Goal: Task Accomplishment & Management: Manage account settings

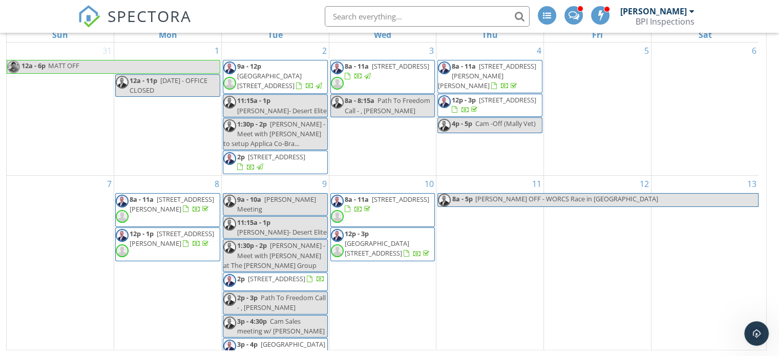
scroll to position [428, 0]
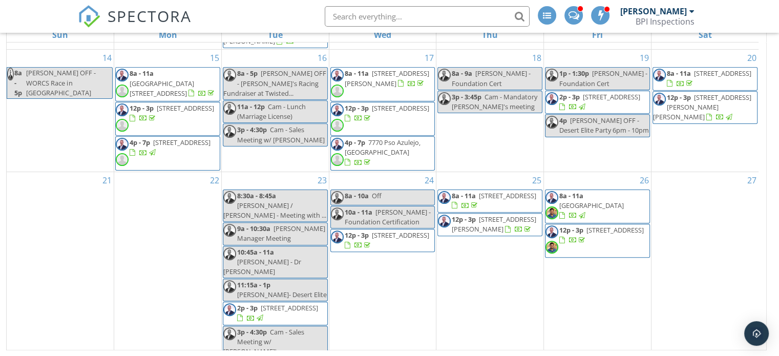
scroll to position [311, 0]
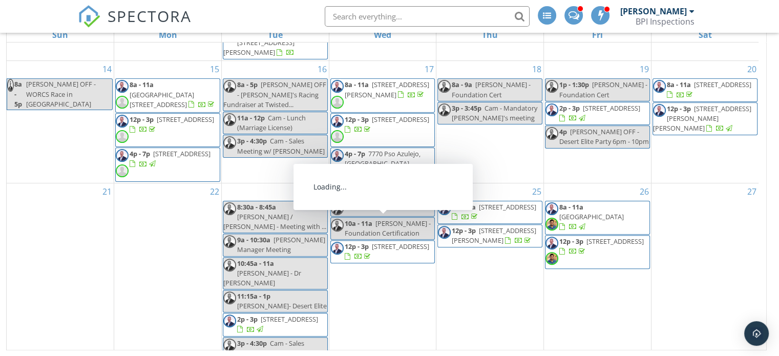
click at [418, 242] on span "[STREET_ADDRESS]" at bounding box center [400, 246] width 57 height 9
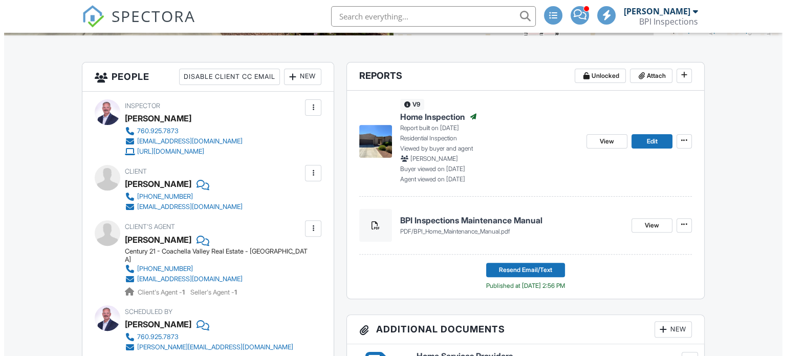
scroll to position [248, 0]
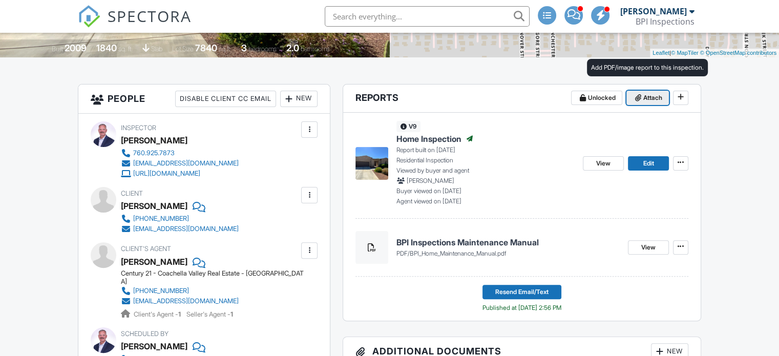
click at [643, 96] on span "Attach" at bounding box center [652, 98] width 19 height 10
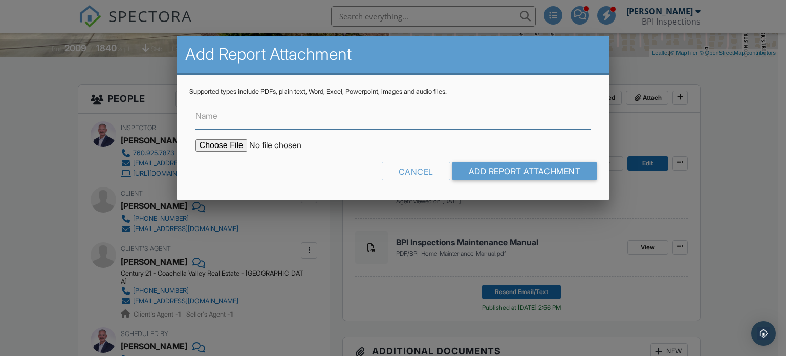
click at [237, 120] on input "Name" at bounding box center [394, 116] width 396 height 25
type input "Floor Plan"
click at [224, 143] on input "file" at bounding box center [283, 145] width 174 height 12
type input "C:\fakepath\all_floors_82607_castleton_drive_indio_with_dim.jpg"
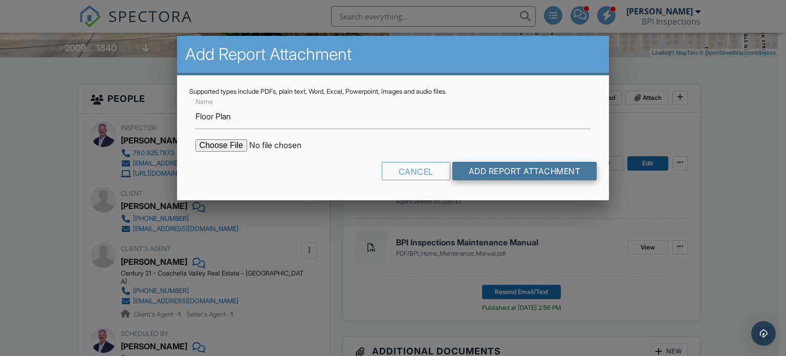
click at [514, 171] on input "Add Report Attachment" at bounding box center [525, 171] width 145 height 18
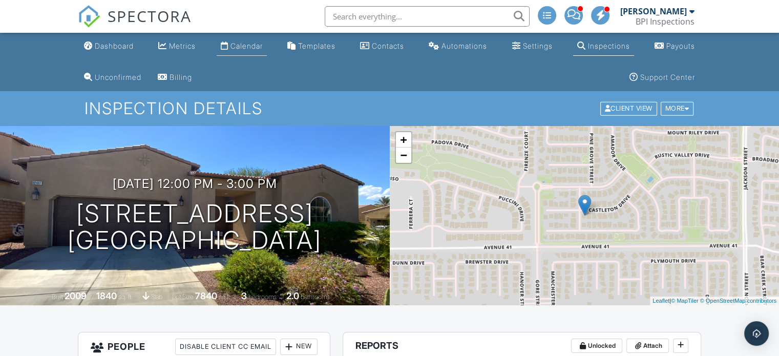
click at [237, 45] on div "Calendar" at bounding box center [246, 45] width 32 height 9
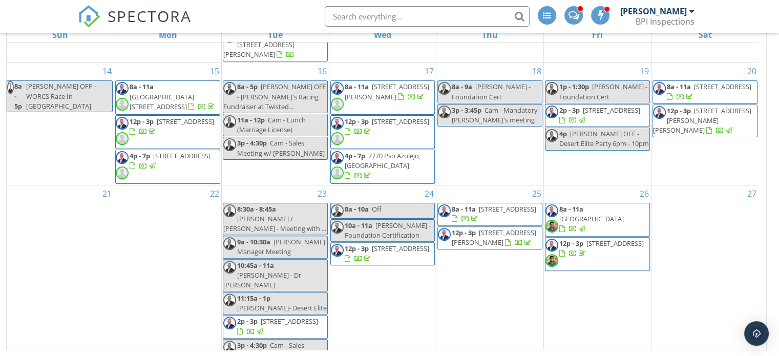
scroll to position [360, 0]
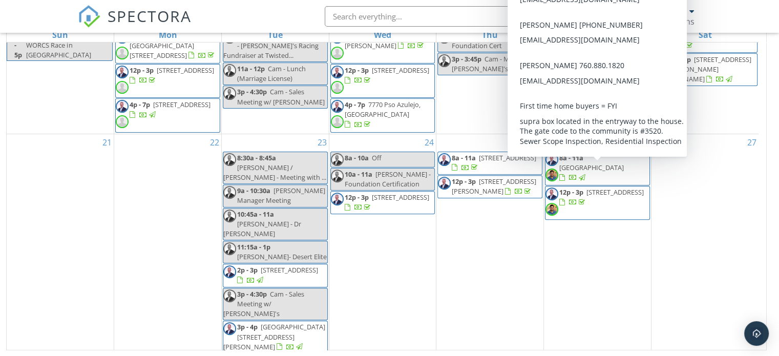
click at [625, 187] on span "12p - 3p [STREET_ADDRESS]" at bounding box center [597, 202] width 104 height 31
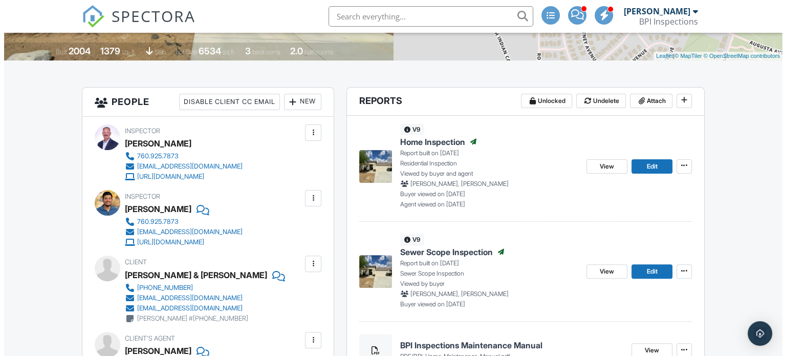
scroll to position [195, 0]
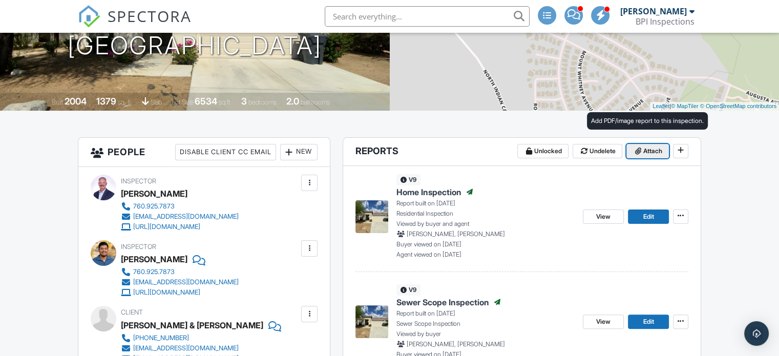
click at [652, 155] on span "Attach" at bounding box center [652, 151] width 19 height 10
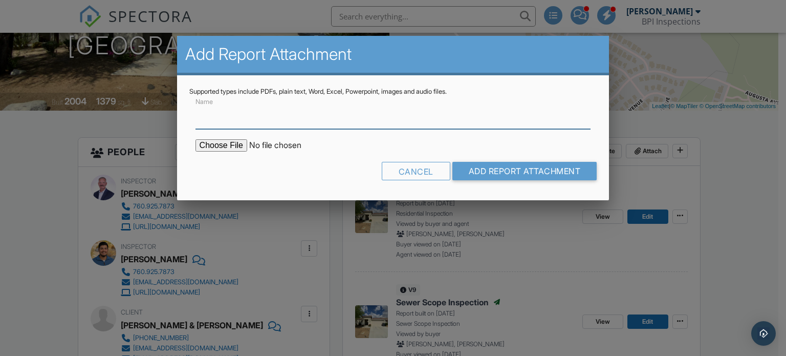
click at [353, 115] on input "Name" at bounding box center [394, 116] width 396 height 25
type input "Floor Plan"
click at [235, 143] on input "file" at bounding box center [283, 145] width 174 height 12
type input "C:\fakepath\all_floors_64144_appalachian_street_desert_hot_springs_with_dim.jpg"
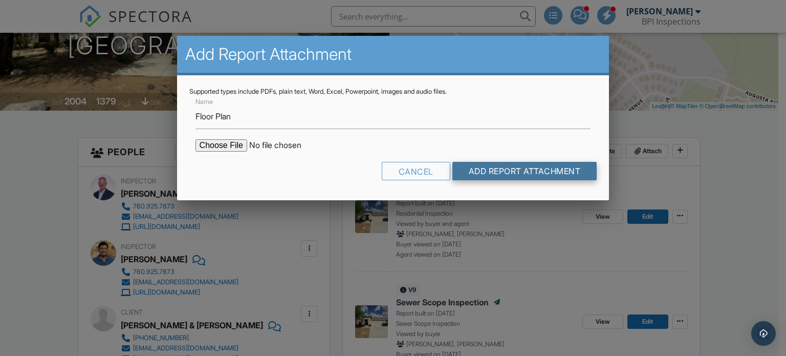
click at [497, 167] on input "Add Report Attachment" at bounding box center [525, 171] width 145 height 18
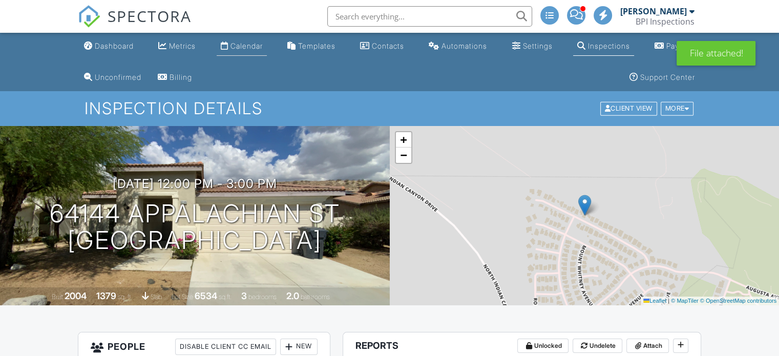
click at [245, 42] on div "Calendar" at bounding box center [246, 45] width 32 height 9
